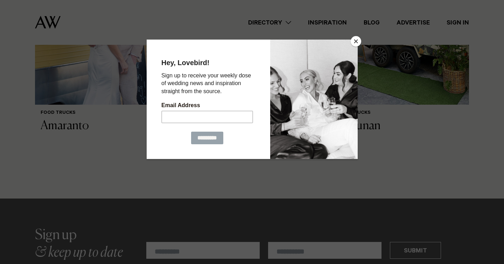
scroll to position [592, 0]
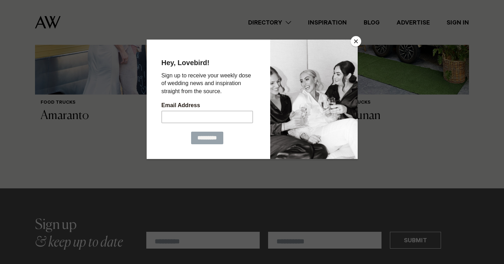
click at [356, 40] on button "Close" at bounding box center [356, 41] width 10 height 10
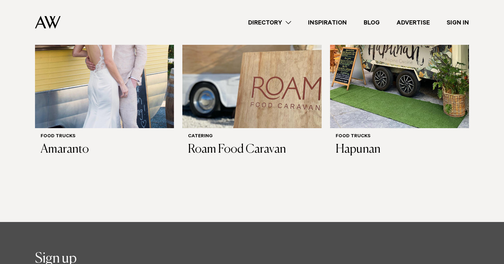
scroll to position [557, 0]
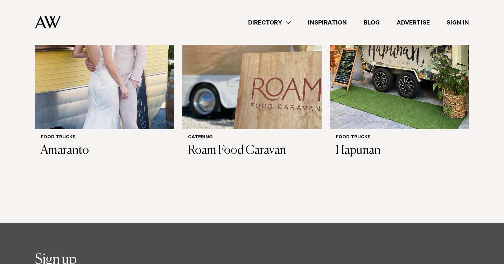
click at [288, 25] on link "Directory" at bounding box center [270, 22] width 60 height 9
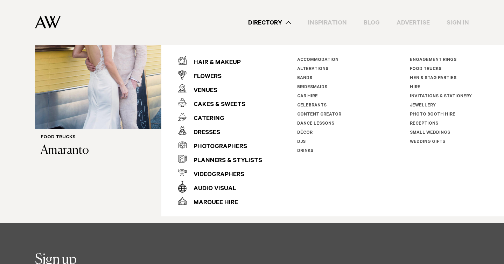
click at [208, 23] on div "Directory Hair & Makeup Flowers Venues Cakes & Sweets" at bounding box center [267, 22] width 403 height 45
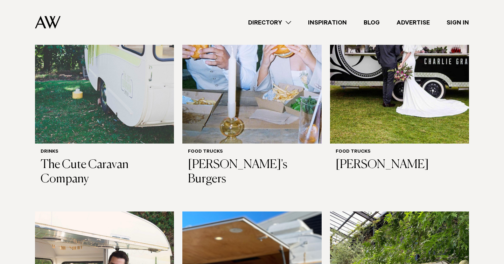
scroll to position [272, 0]
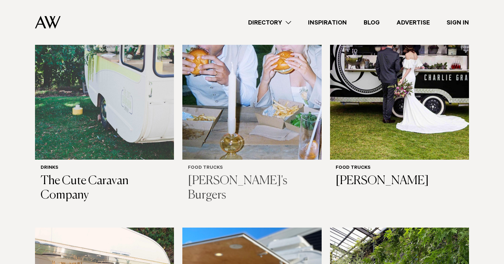
click at [196, 108] on img at bounding box center [251, 66] width 139 height 187
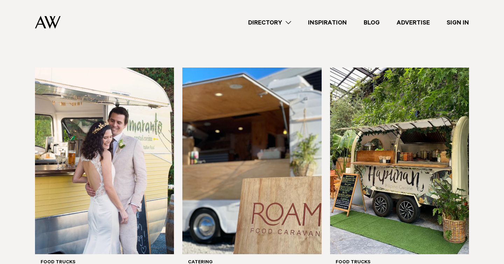
scroll to position [428, 0]
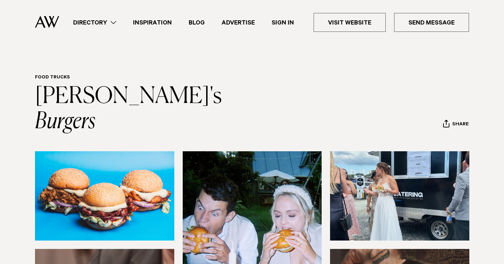
click at [116, 25] on link "Directory" at bounding box center [95, 22] width 60 height 9
